Goal: Task Accomplishment & Management: Manage account settings

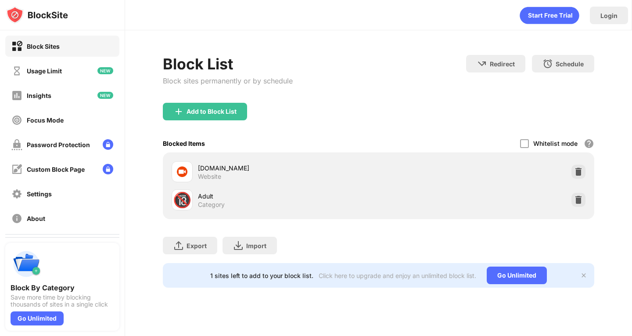
click at [505, 13] on div "Login" at bounding box center [378, 13] width 506 height 26
drag, startPoint x: 0, startPoint y: 0, endPoint x: 631, endPoint y: 38, distance: 632.4
click at [525, 14] on div "Login" at bounding box center [378, 13] width 506 height 26
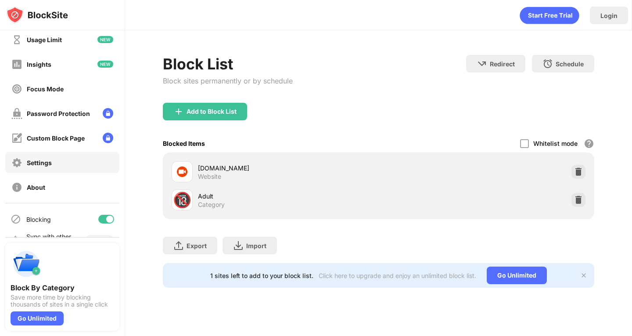
scroll to position [50, 0]
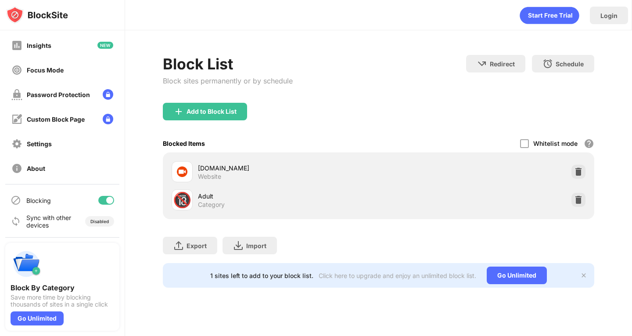
click at [106, 198] on div at bounding box center [109, 200] width 7 height 7
